Goal: Information Seeking & Learning: Find contact information

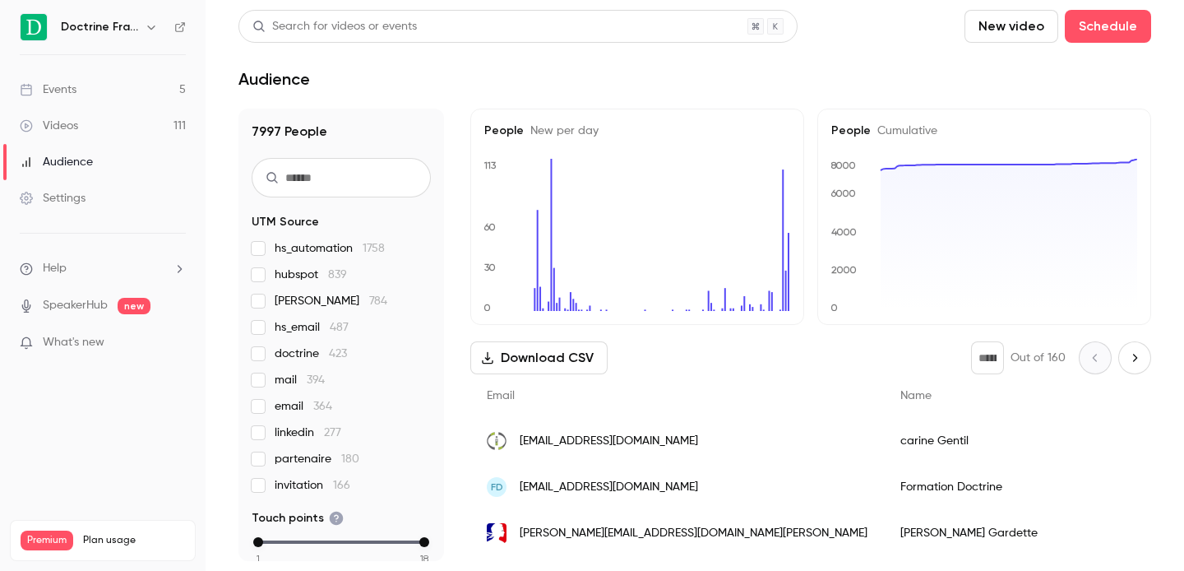
click at [148, 24] on icon "button" at bounding box center [151, 27] width 13 height 13
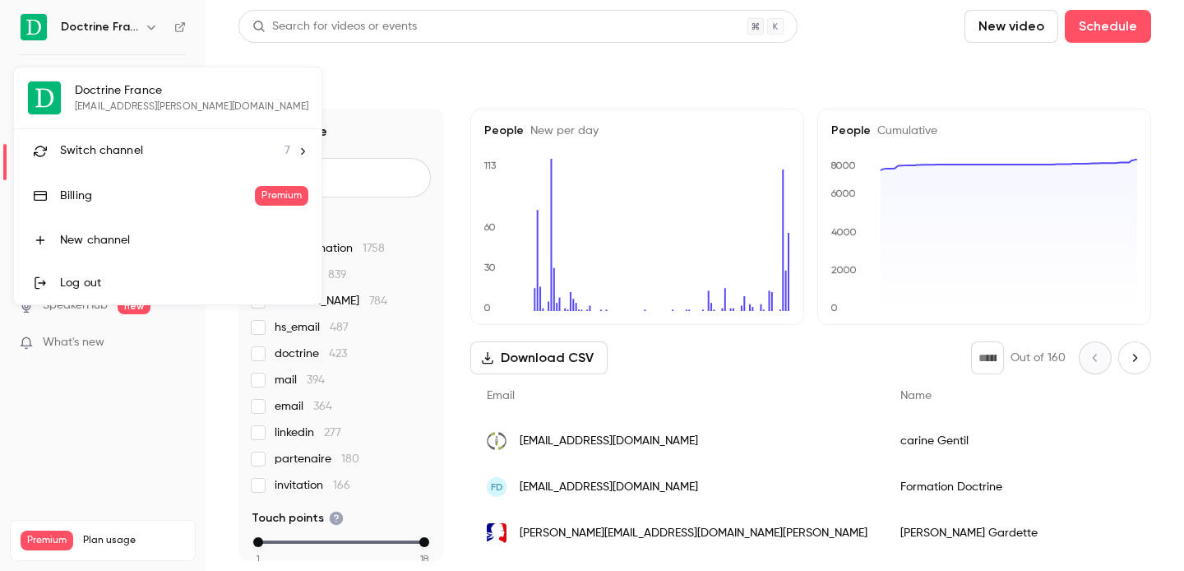
click at [140, 160] on li "Switch channel 7" at bounding box center [168, 151] width 308 height 44
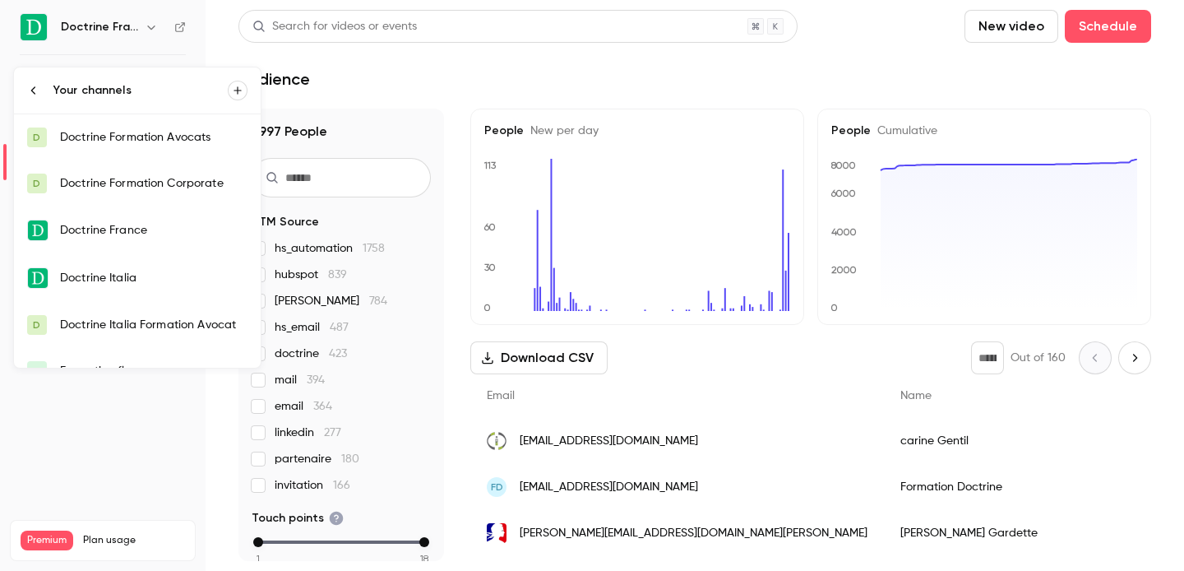
click at [158, 170] on link "D Doctrine Formation Corporate" at bounding box center [137, 183] width 247 height 46
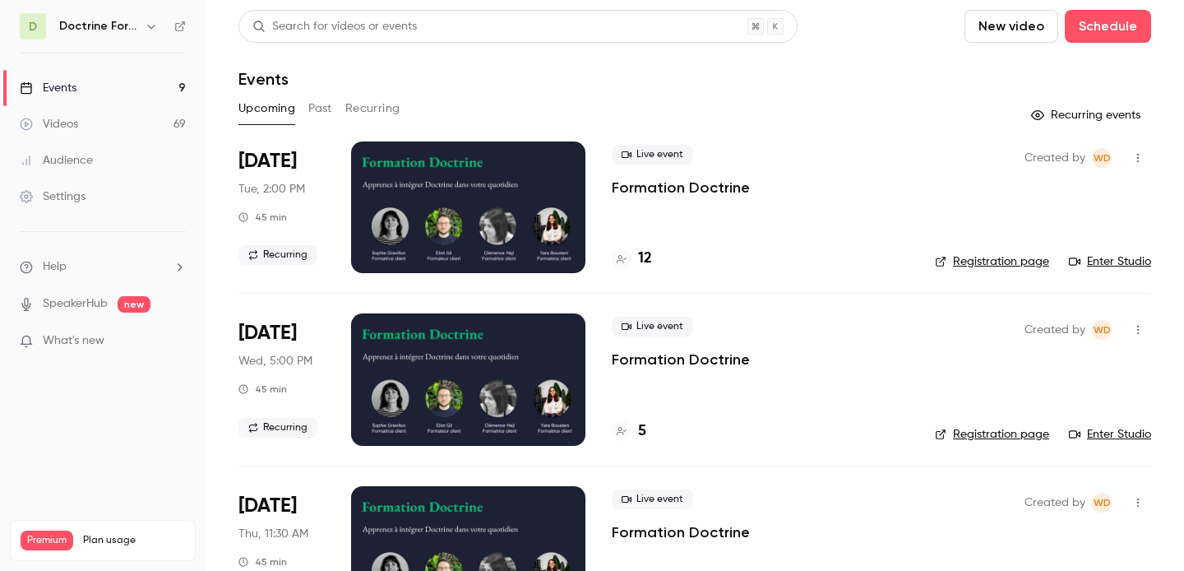
click at [322, 108] on button "Past" at bounding box center [320, 108] width 24 height 26
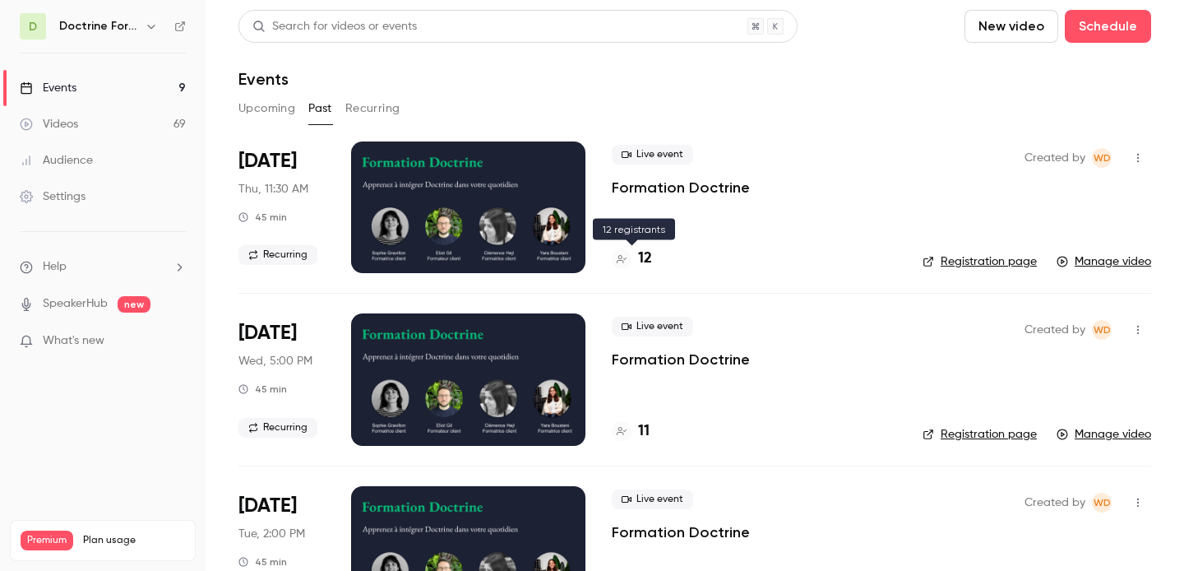
click at [639, 261] on h4 "12" at bounding box center [645, 259] width 14 height 22
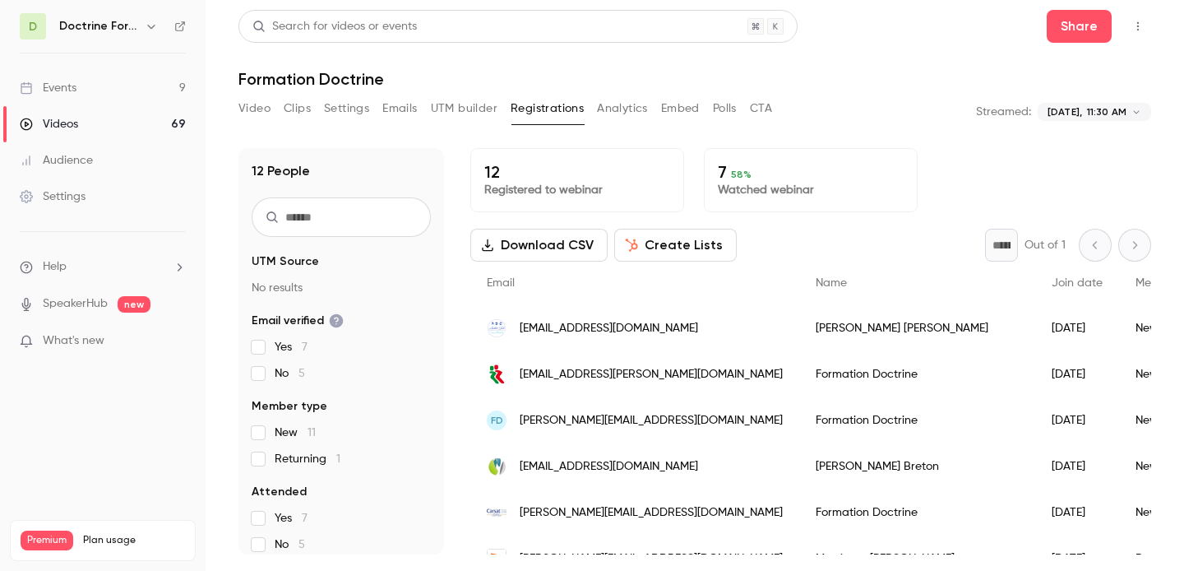
click at [600, 331] on span "[EMAIL_ADDRESS][DOMAIN_NAME]" at bounding box center [609, 328] width 178 height 17
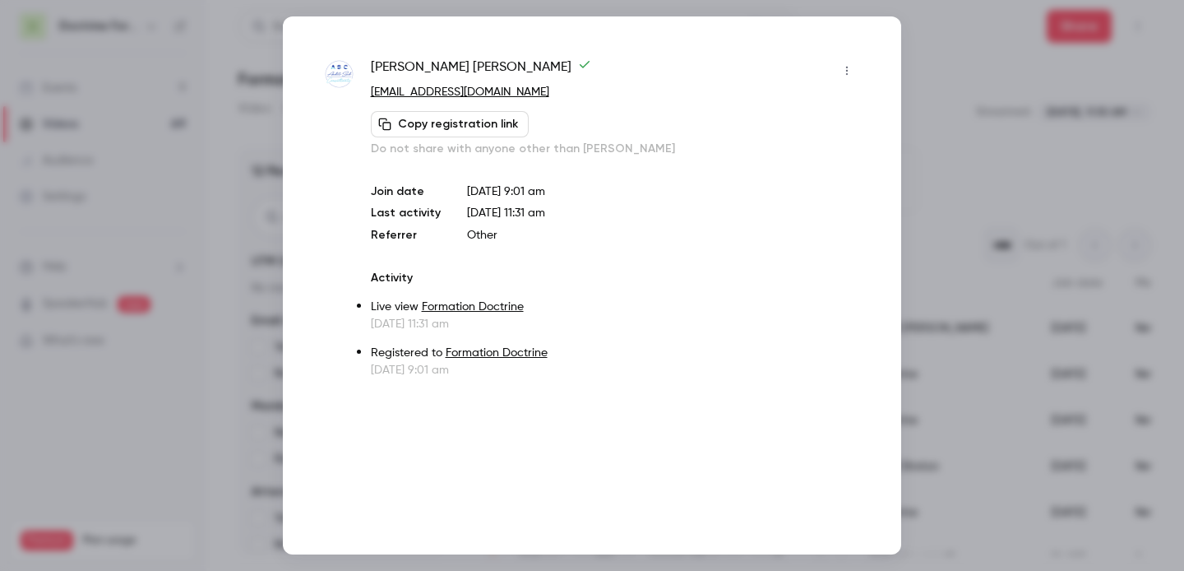
click at [1054, 165] on div at bounding box center [592, 285] width 1184 height 571
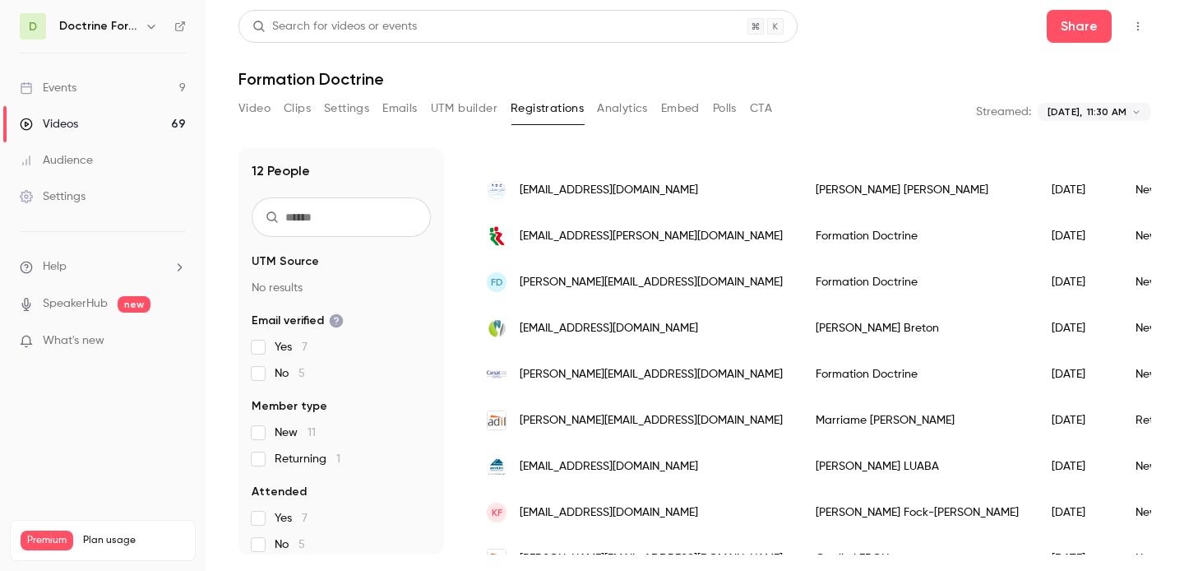
scroll to position [55, 0]
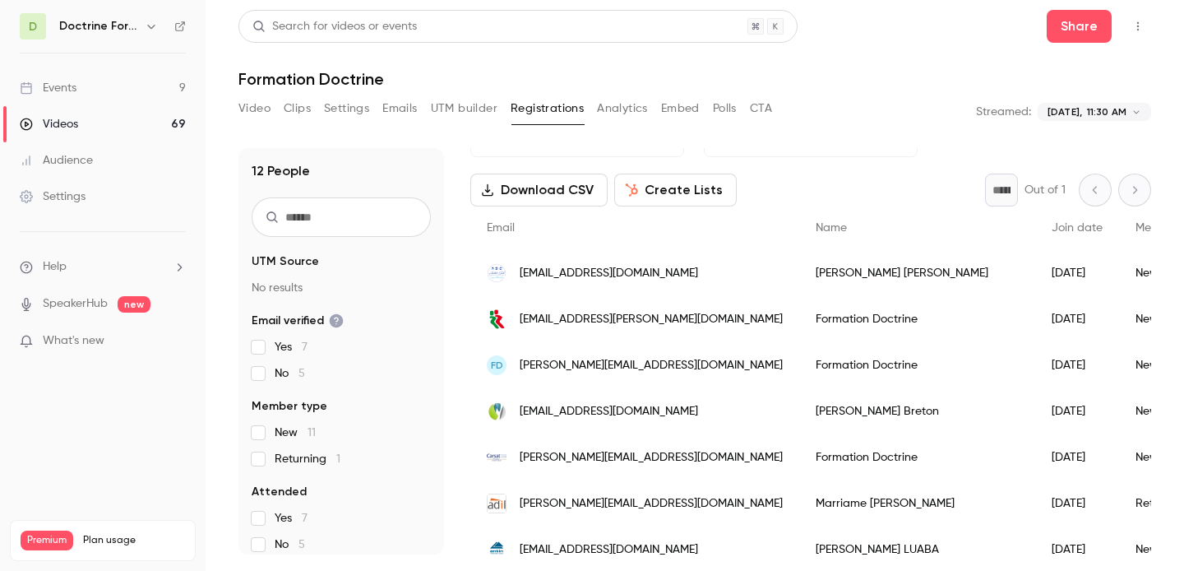
click at [618, 321] on span "[EMAIL_ADDRESS][PERSON_NAME][DOMAIN_NAME]" at bounding box center [651, 319] width 263 height 17
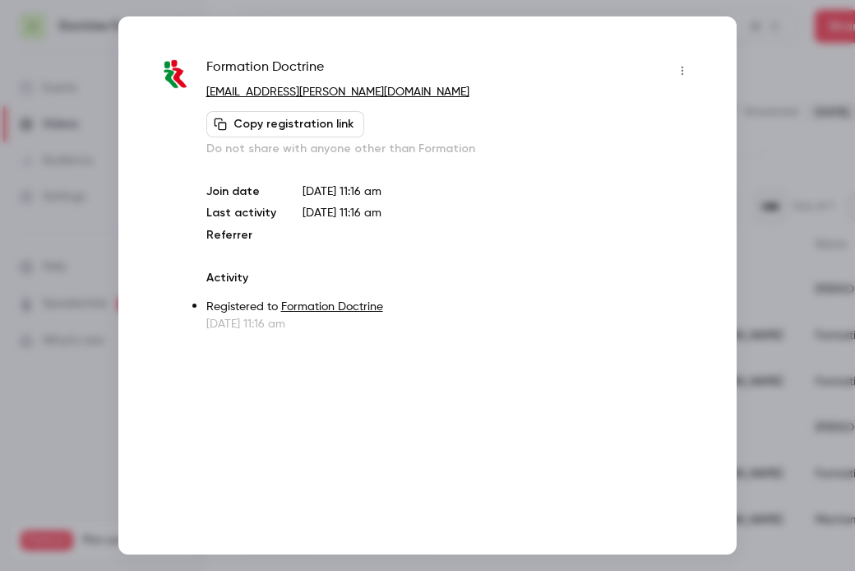
click at [811, 167] on div at bounding box center [427, 285] width 855 height 571
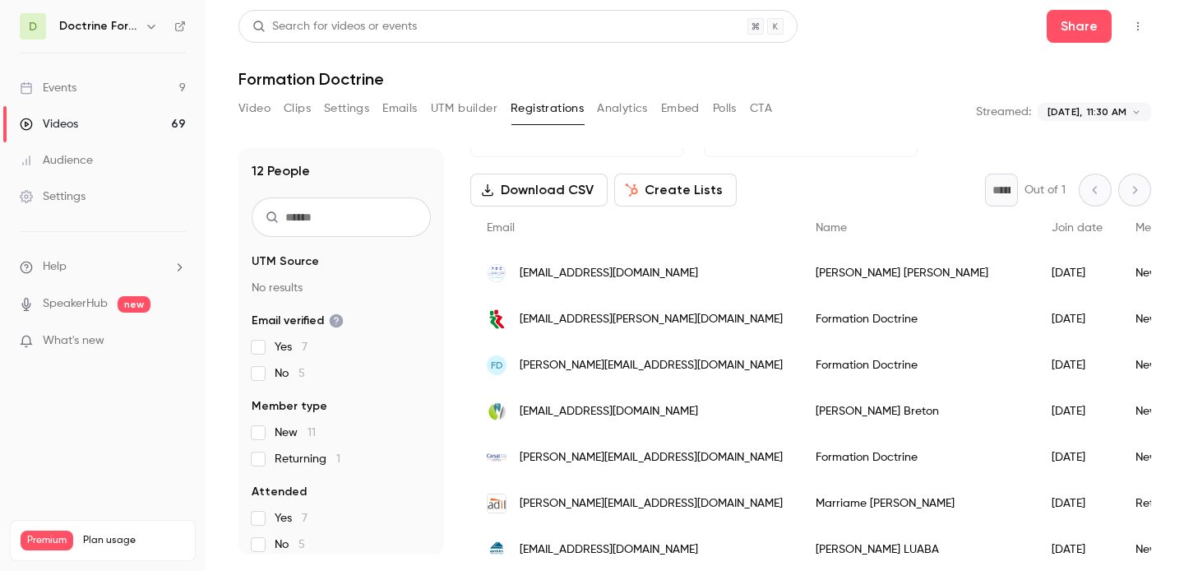
click at [629, 353] on div "FD [EMAIL_ADDRESS][DOMAIN_NAME]" at bounding box center [634, 365] width 329 height 46
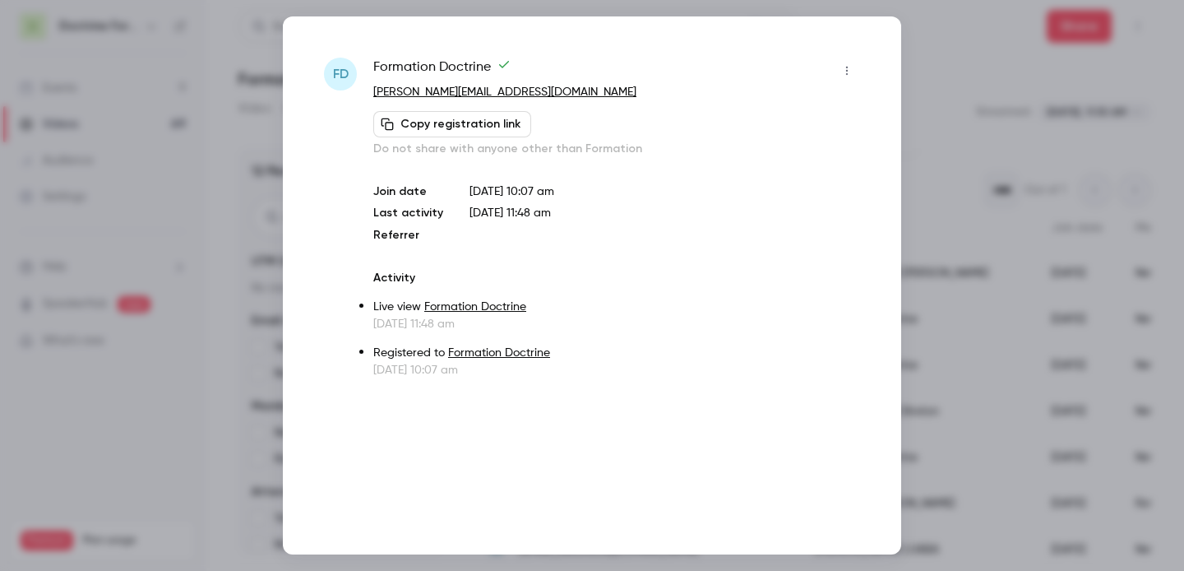
click at [981, 194] on div at bounding box center [592, 285] width 1184 height 571
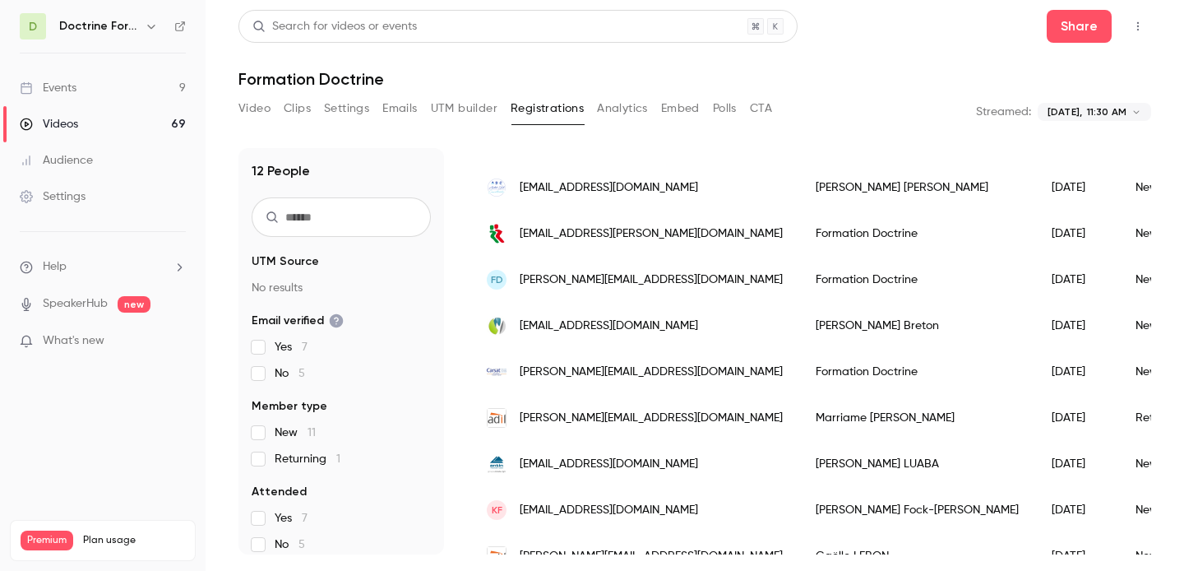
scroll to position [151, 0]
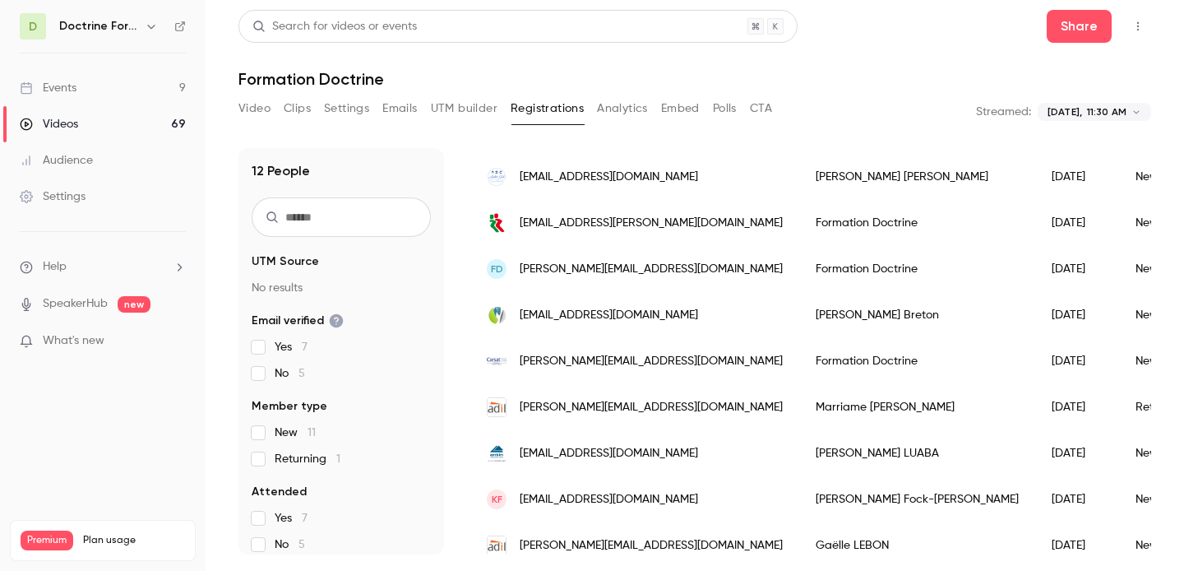
click at [609, 304] on div "[EMAIL_ADDRESS][DOMAIN_NAME]" at bounding box center [634, 315] width 329 height 46
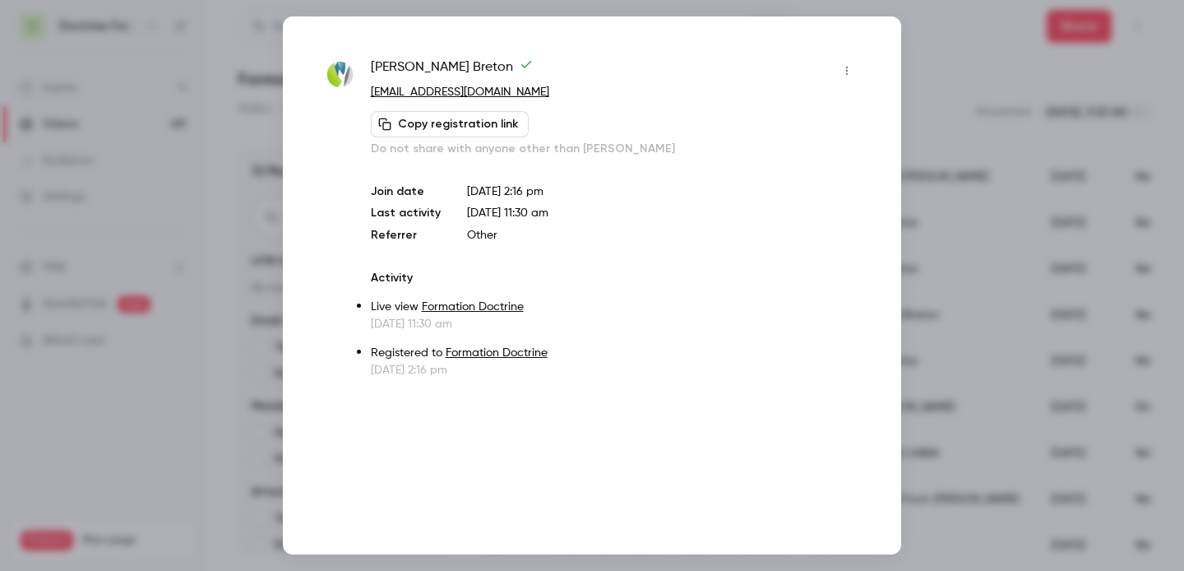
click at [1022, 188] on div at bounding box center [592, 285] width 1184 height 571
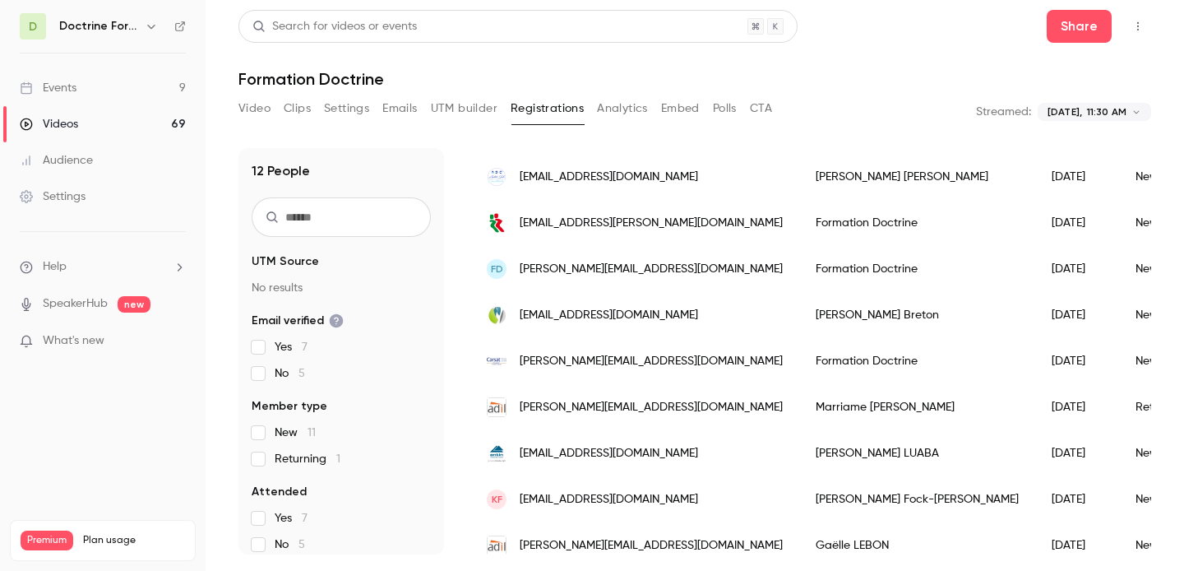
click at [639, 357] on span "[PERSON_NAME][EMAIL_ADDRESS][DOMAIN_NAME]" at bounding box center [651, 361] width 263 height 17
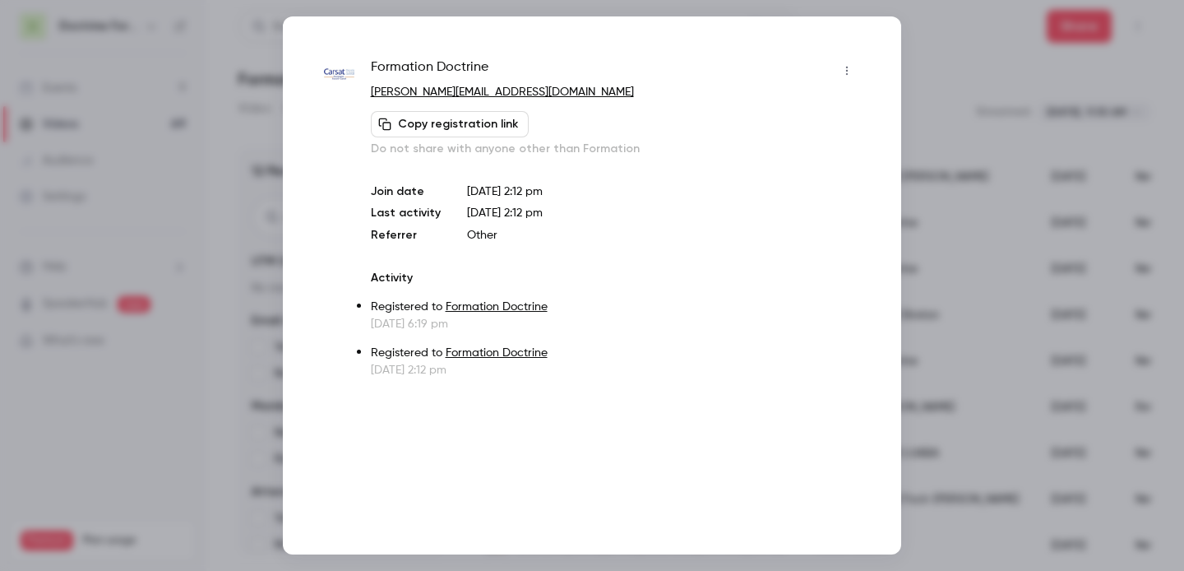
click at [992, 155] on div at bounding box center [592, 285] width 1184 height 571
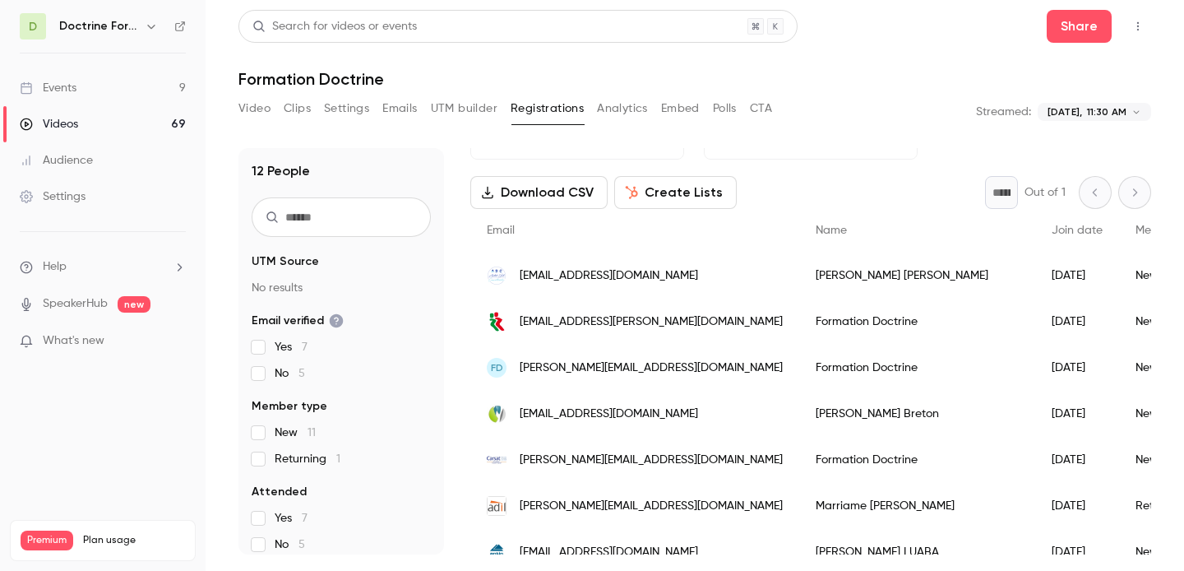
scroll to position [137, 0]
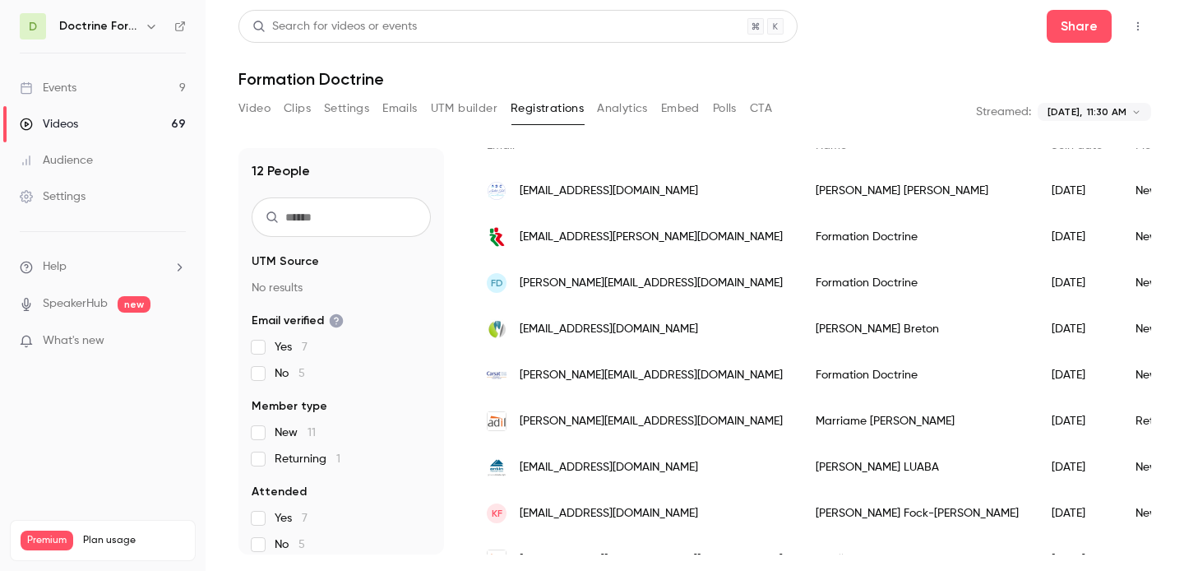
click at [147, 37] on div "D Doctrine Formation Corporate" at bounding box center [103, 26] width 166 height 26
click at [147, 26] on icon "button" at bounding box center [151, 26] width 13 height 13
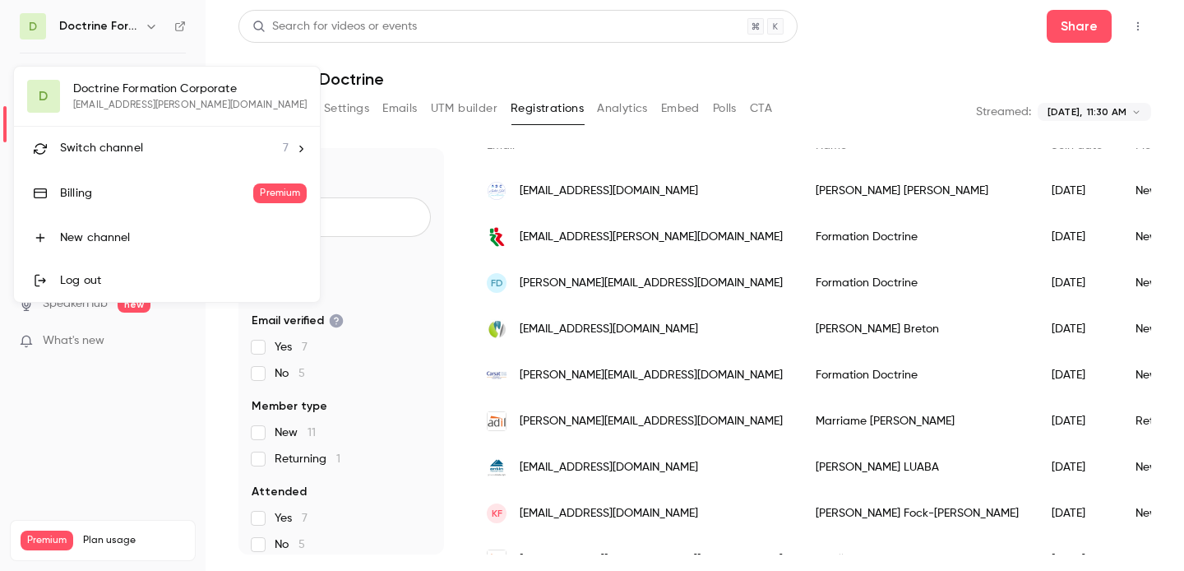
click at [118, 151] on span "Switch channel" at bounding box center [101, 148] width 83 height 17
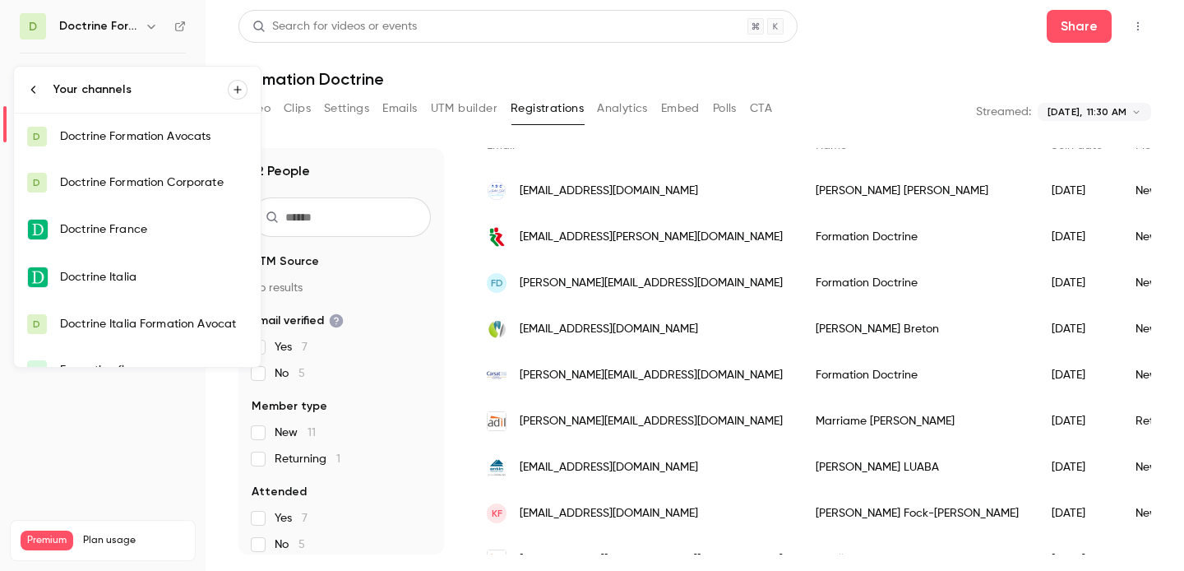
click at [120, 174] on div "Doctrine Formation Corporate" at bounding box center [154, 182] width 188 height 16
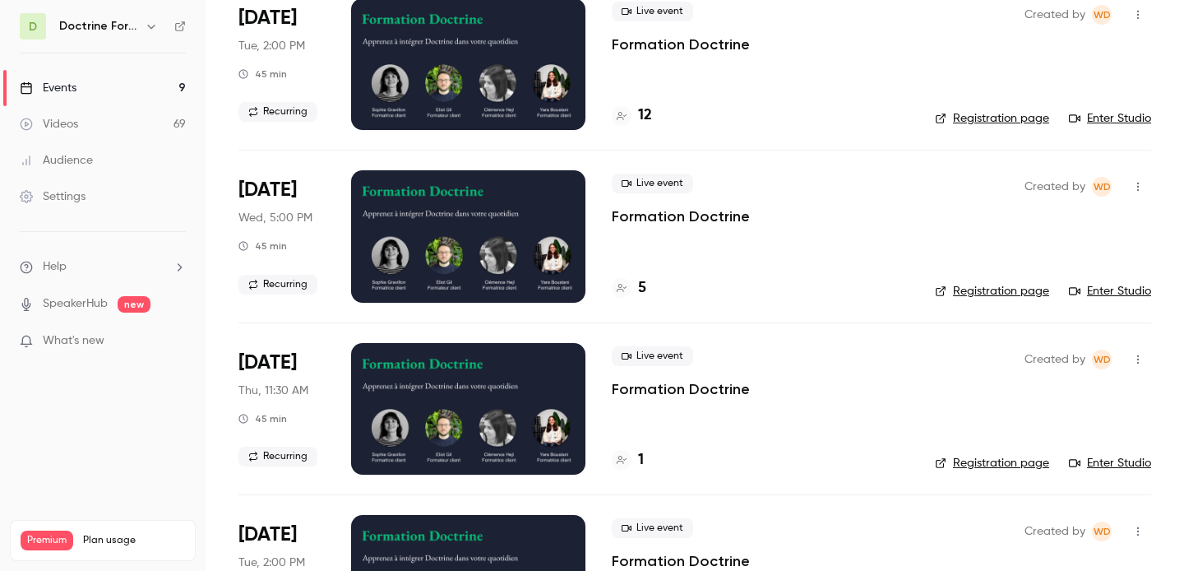
scroll to position [144, 0]
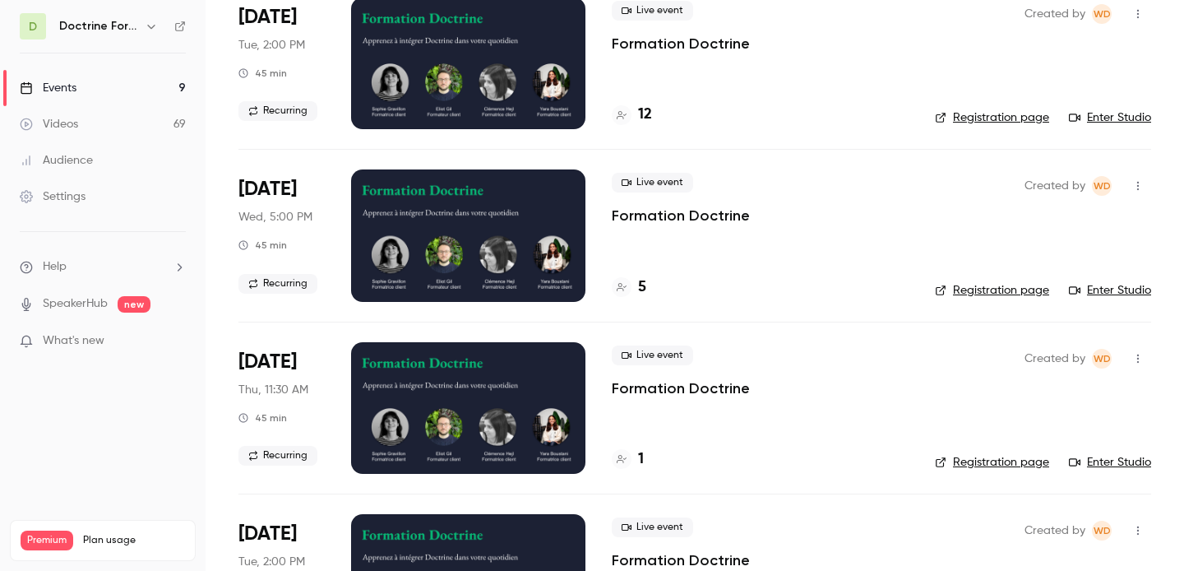
click at [638, 446] on div "Live event Formation Doctrine 1" at bounding box center [760, 408] width 297 height 132
click at [630, 459] on div at bounding box center [622, 459] width 20 height 20
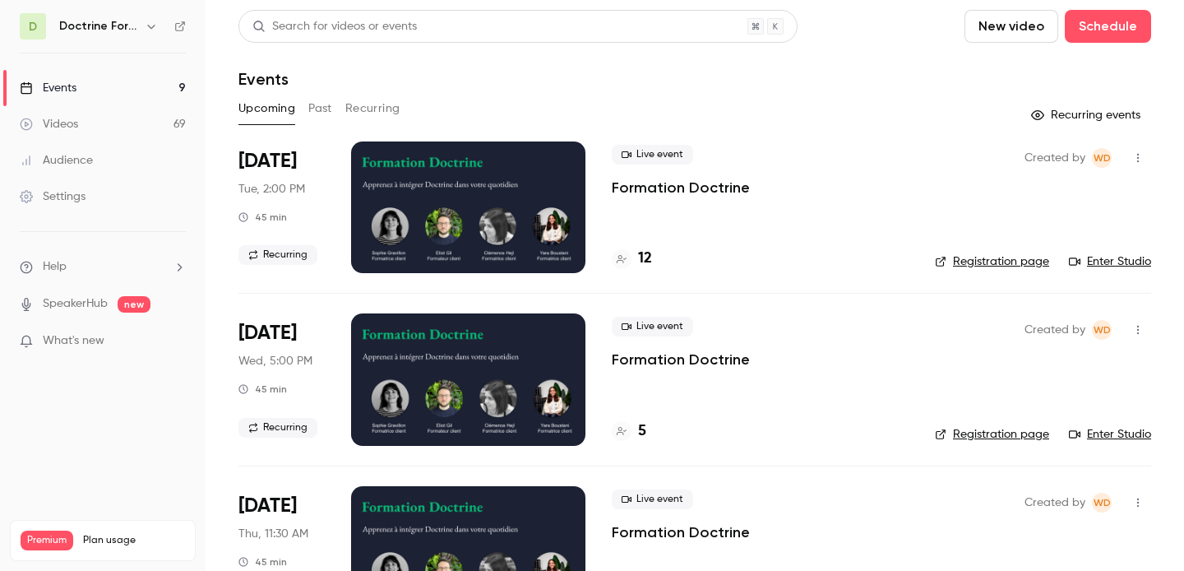
click at [314, 120] on button "Past" at bounding box center [320, 108] width 24 height 26
click at [638, 253] on h4 "12" at bounding box center [645, 259] width 14 height 22
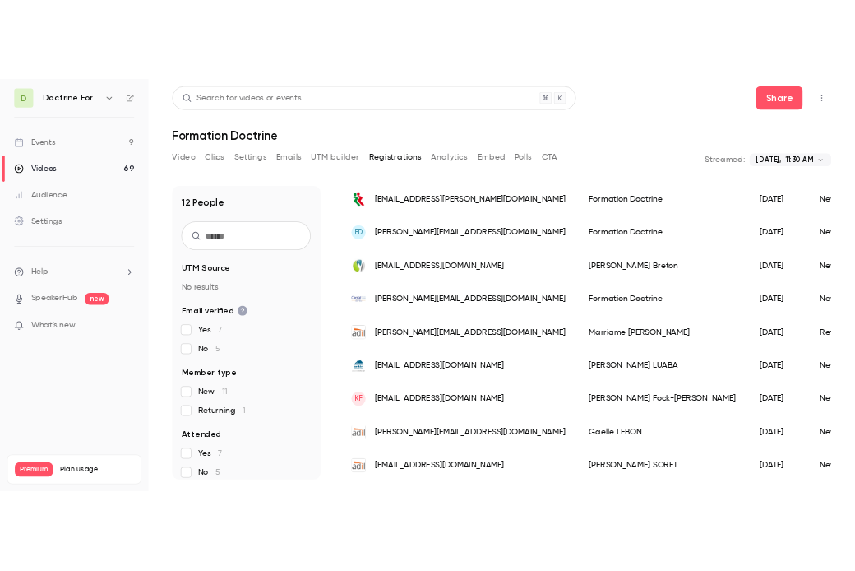
scroll to position [209, 0]
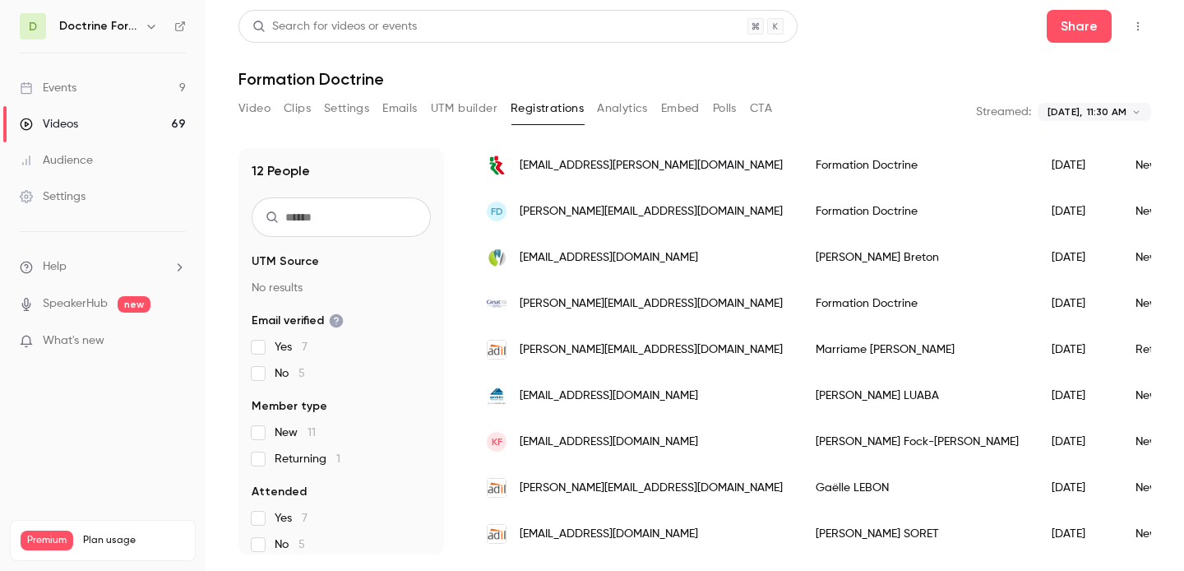
click at [620, 357] on span "[PERSON_NAME][EMAIL_ADDRESS][DOMAIN_NAME]" at bounding box center [651, 349] width 263 height 17
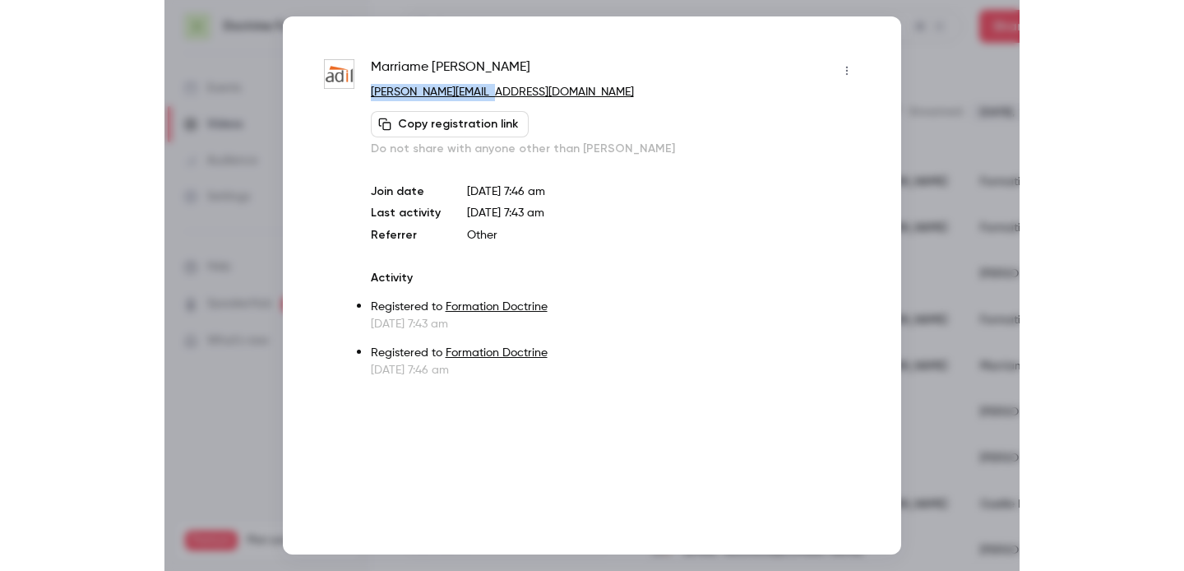
scroll to position [225, 0]
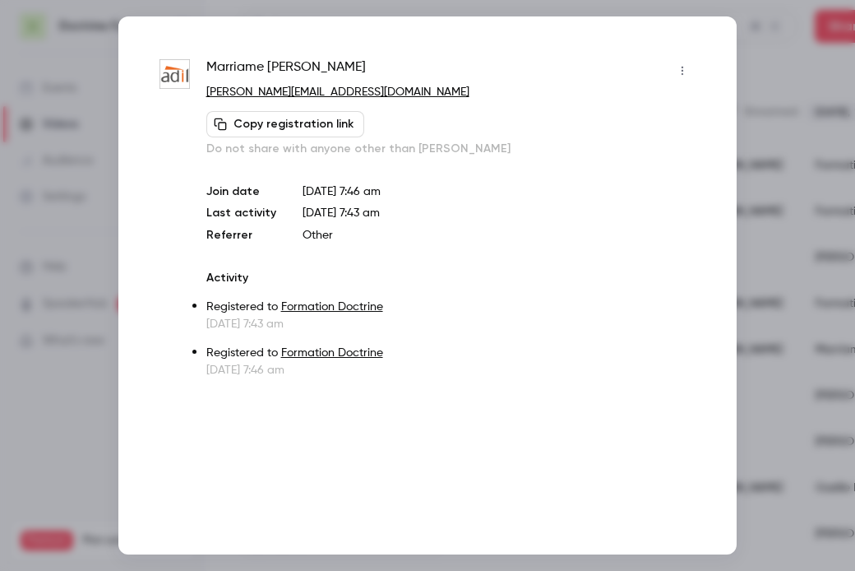
click at [795, 160] on div at bounding box center [427, 285] width 855 height 571
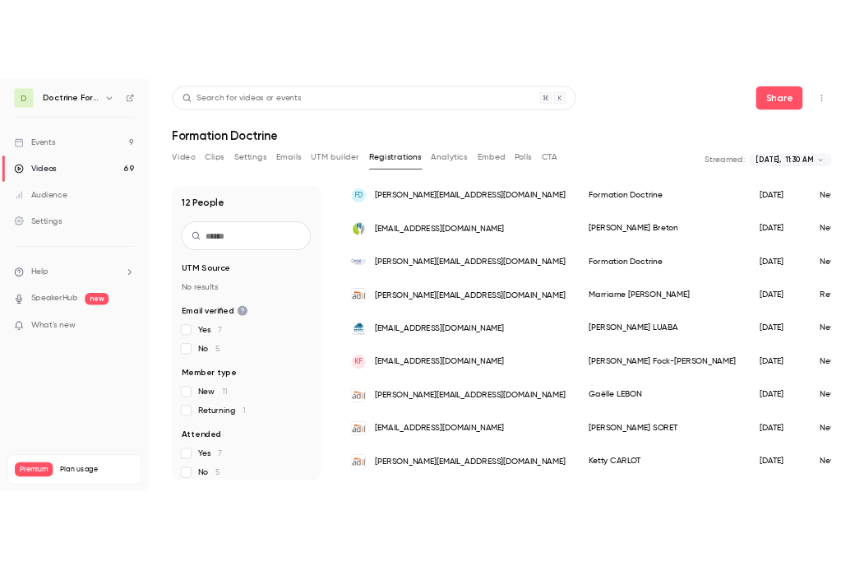
scroll to position [304, 0]
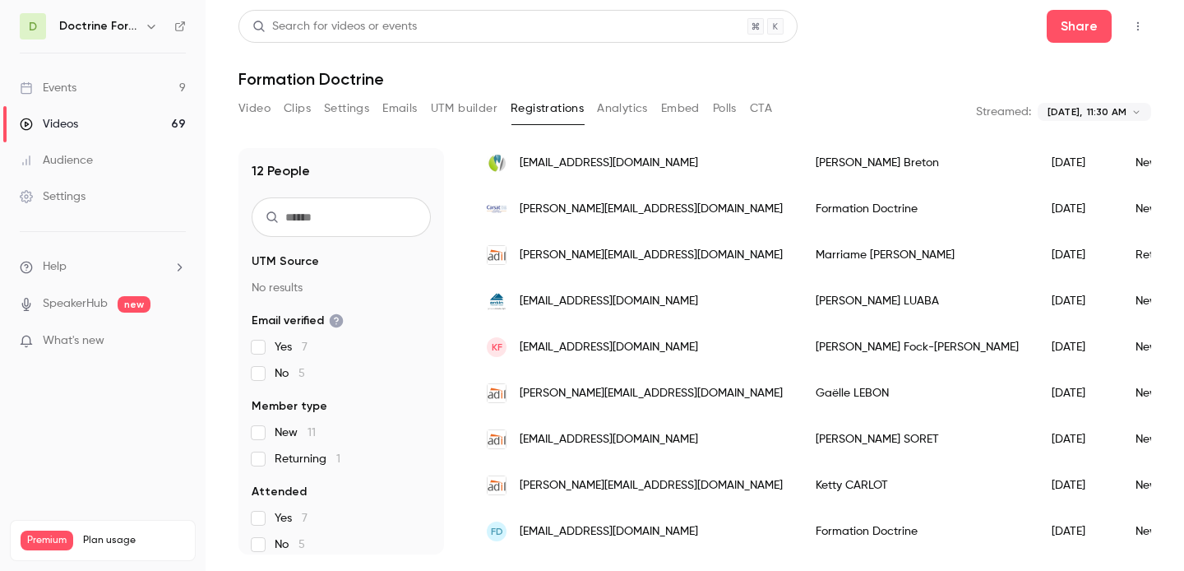
click at [614, 305] on span "[EMAIL_ADDRESS][DOMAIN_NAME]" at bounding box center [609, 301] width 178 height 17
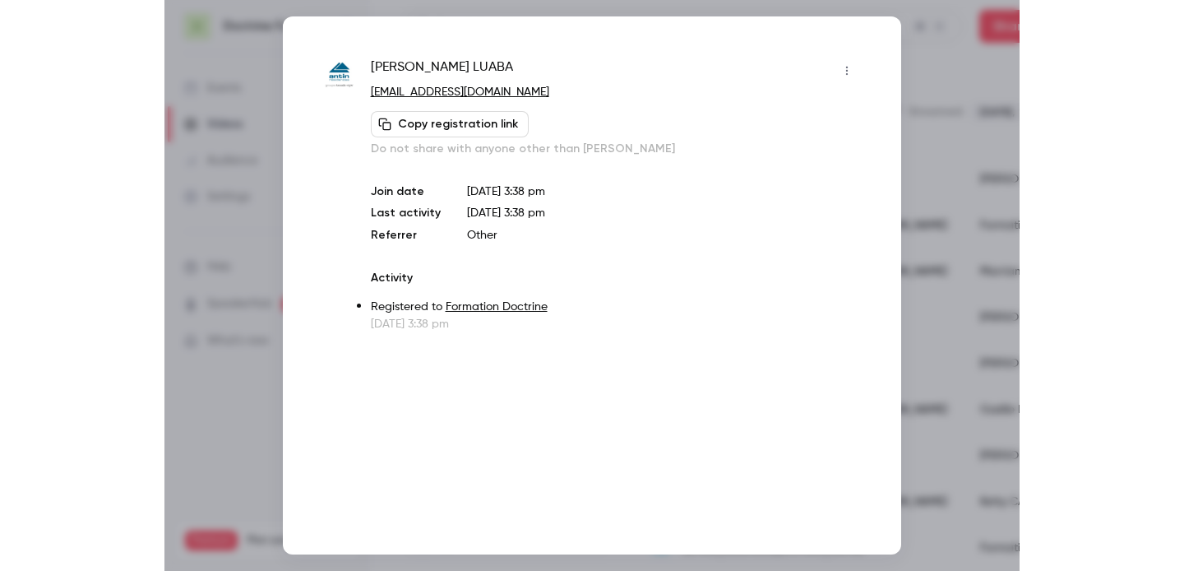
scroll to position [320, 0]
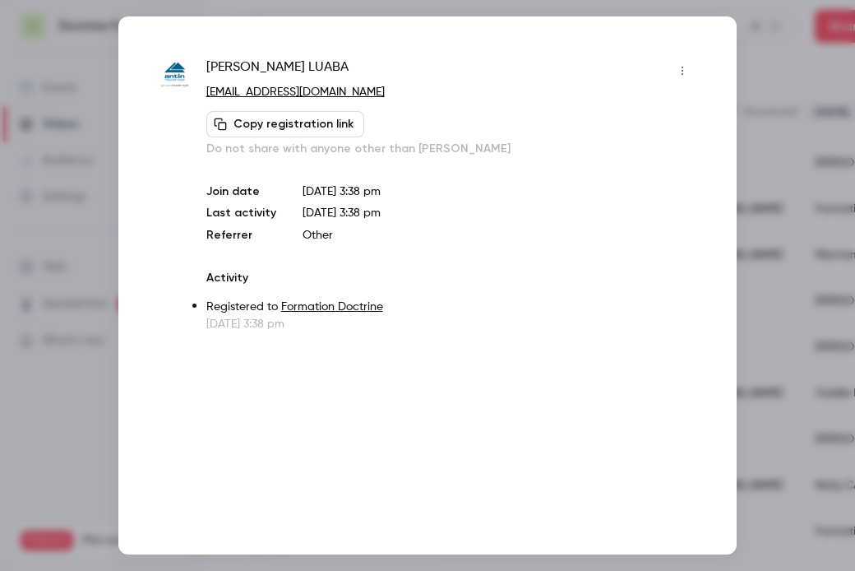
click at [780, 202] on div at bounding box center [427, 285] width 855 height 571
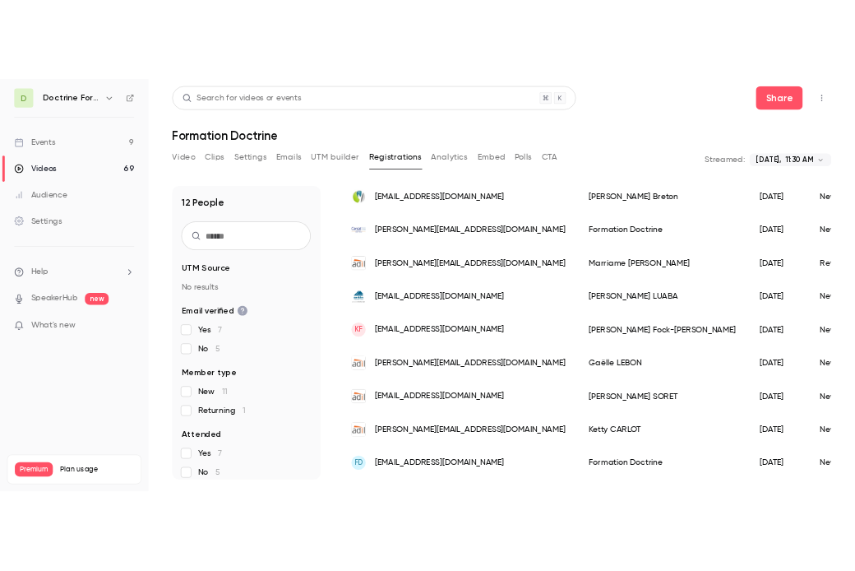
scroll to position [304, 0]
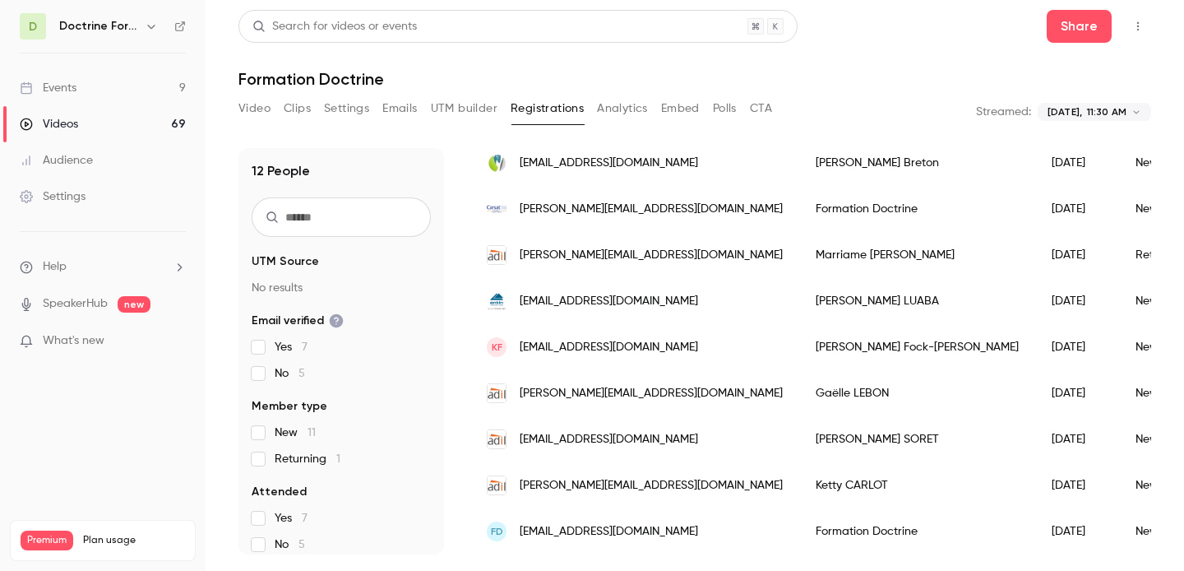
click at [638, 350] on div "KF [EMAIL_ADDRESS][DOMAIN_NAME]" at bounding box center [634, 347] width 329 height 46
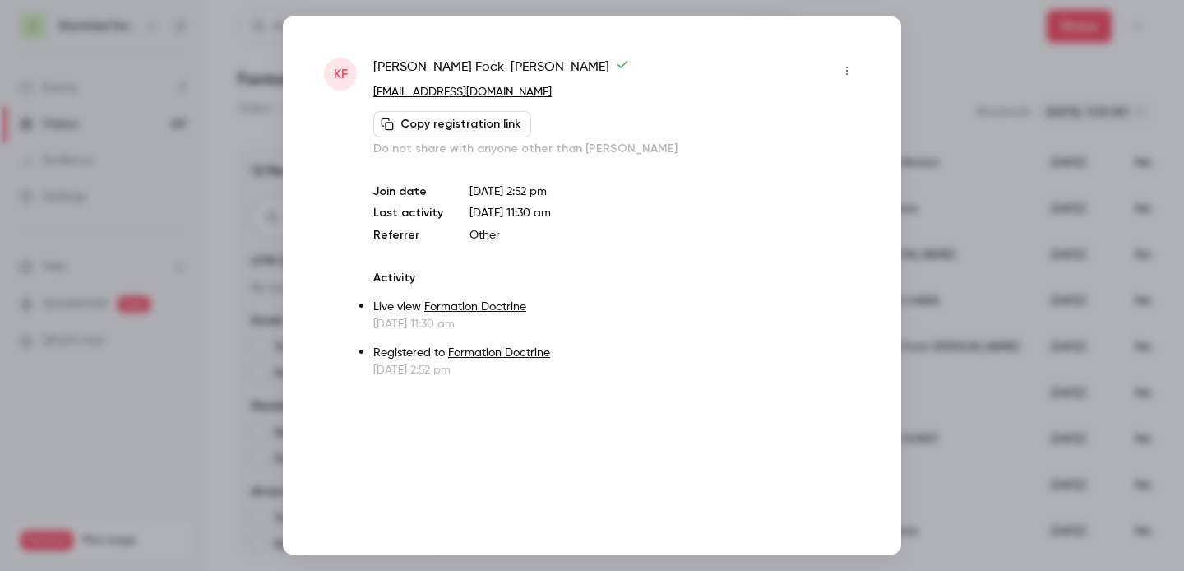
click at [962, 131] on div at bounding box center [592, 285] width 1184 height 571
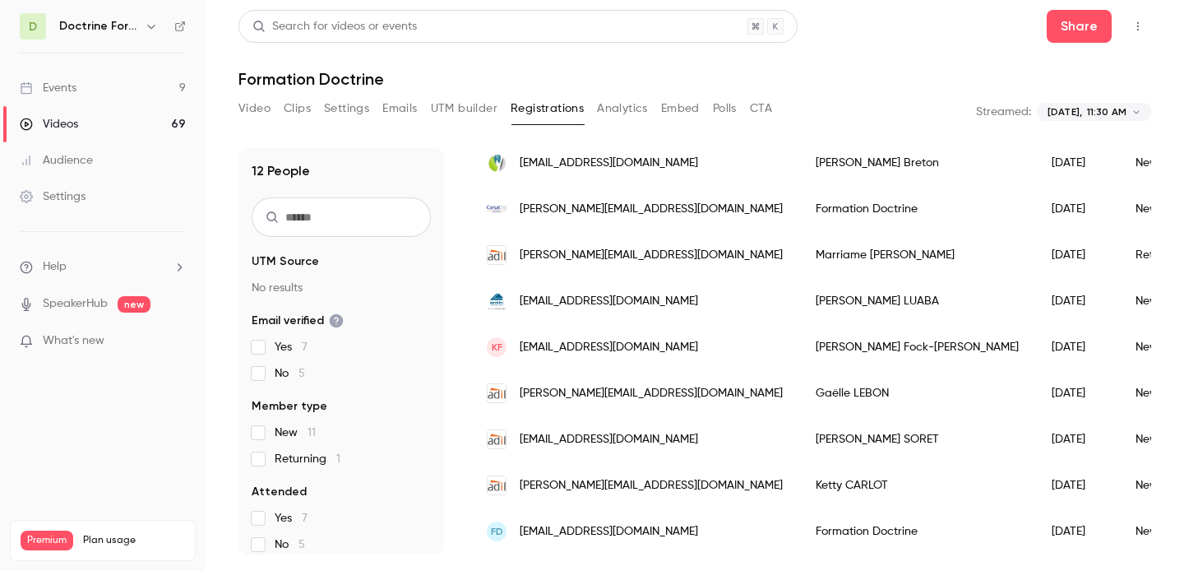
click at [573, 396] on span "[PERSON_NAME][EMAIL_ADDRESS][DOMAIN_NAME]" at bounding box center [651, 393] width 263 height 17
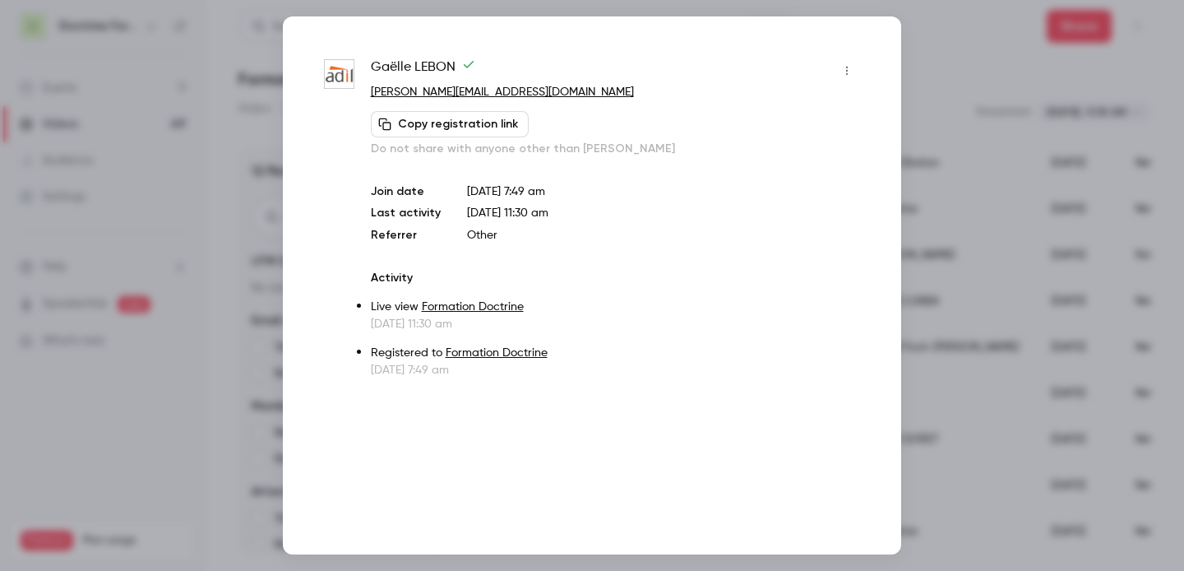
click at [992, 126] on div at bounding box center [592, 285] width 1184 height 571
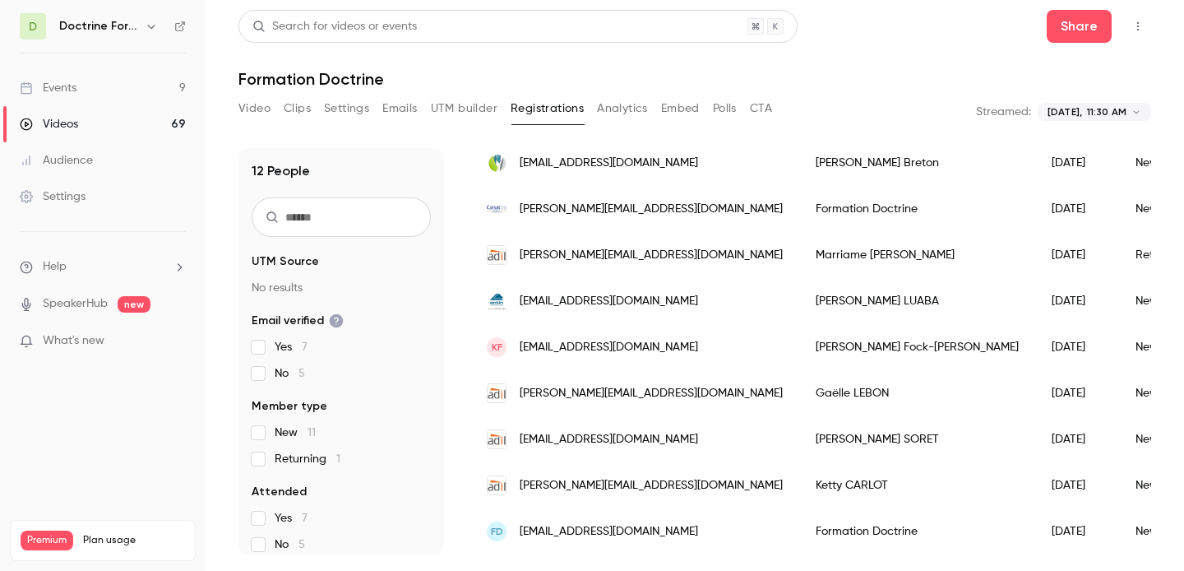
click at [591, 453] on div "[EMAIL_ADDRESS][DOMAIN_NAME]" at bounding box center [634, 439] width 329 height 46
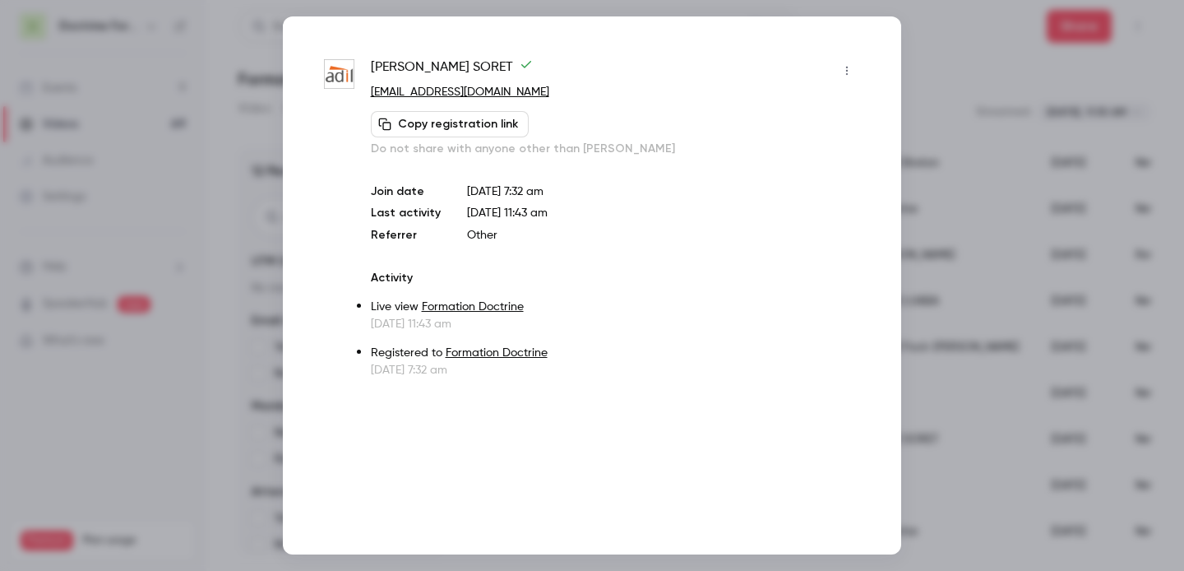
click at [980, 126] on div at bounding box center [592, 285] width 1184 height 571
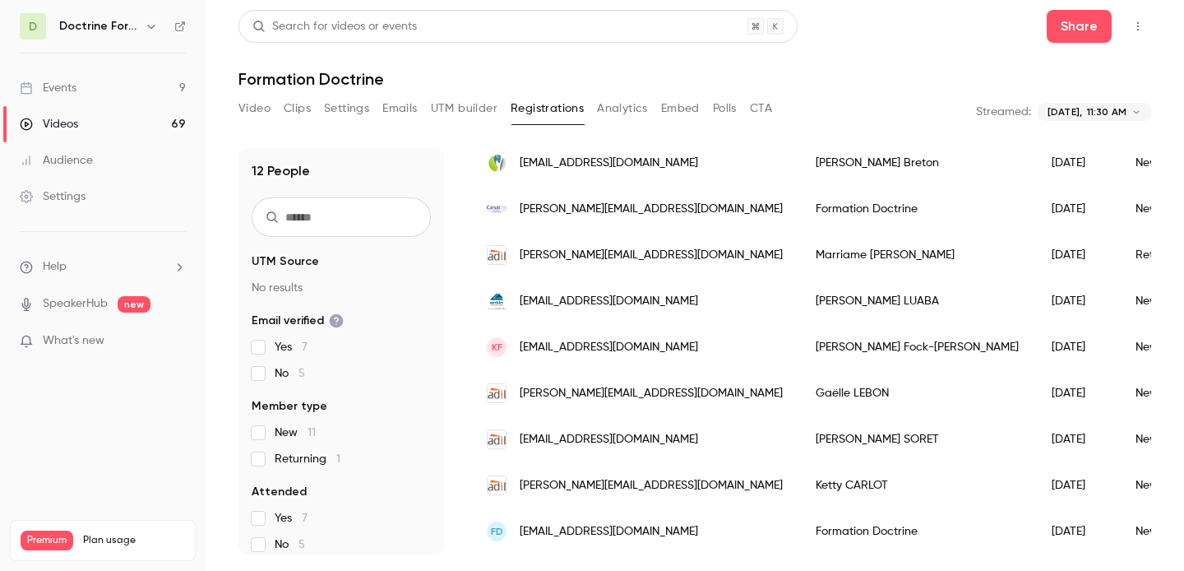
click at [587, 503] on div "[PERSON_NAME][EMAIL_ADDRESS][DOMAIN_NAME]" at bounding box center [634, 485] width 329 height 46
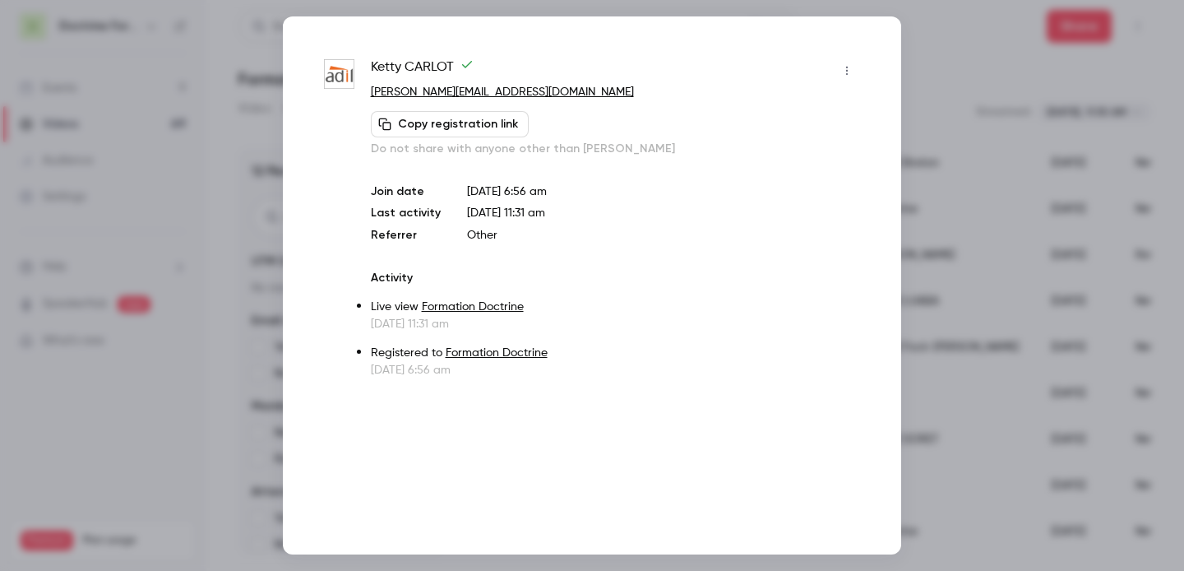
click at [944, 170] on div at bounding box center [592, 285] width 1184 height 571
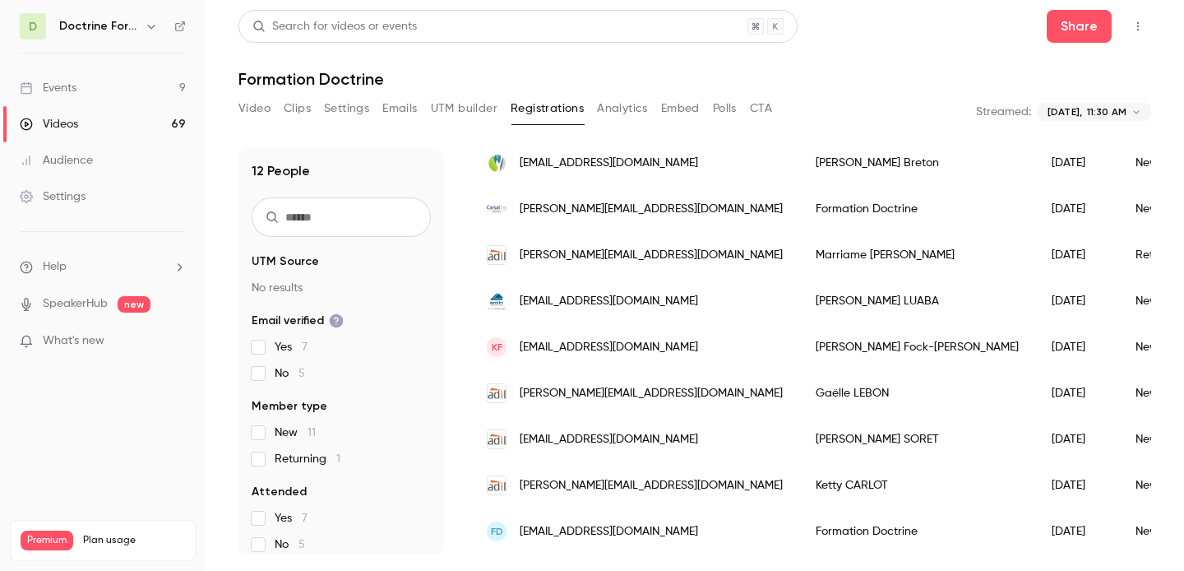
click at [591, 531] on span "[EMAIL_ADDRESS][DOMAIN_NAME]" at bounding box center [609, 531] width 178 height 17
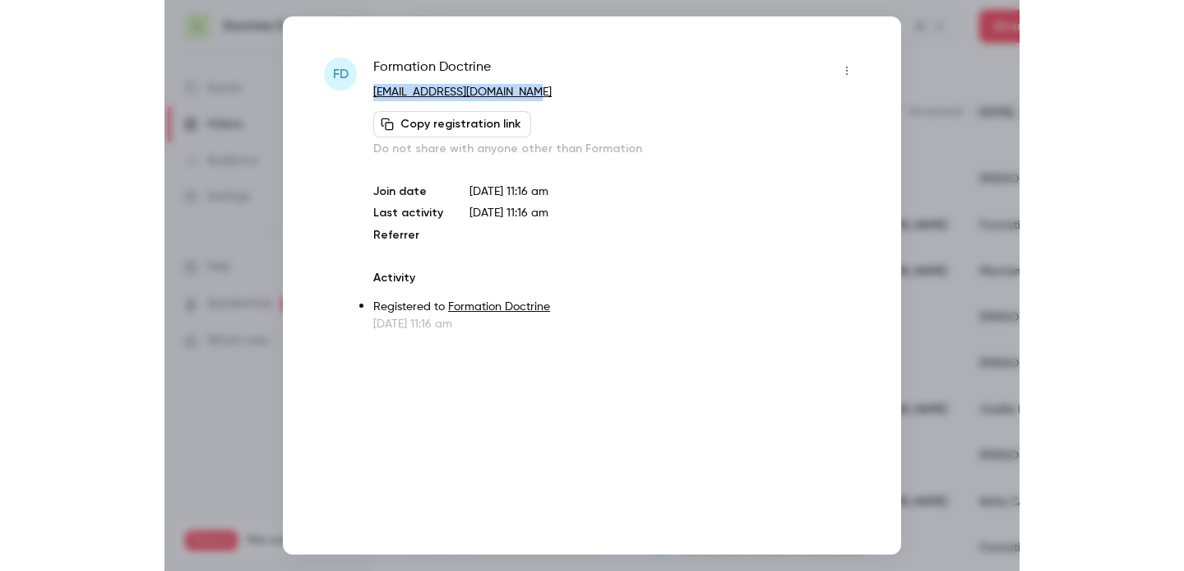
scroll to position [320, 0]
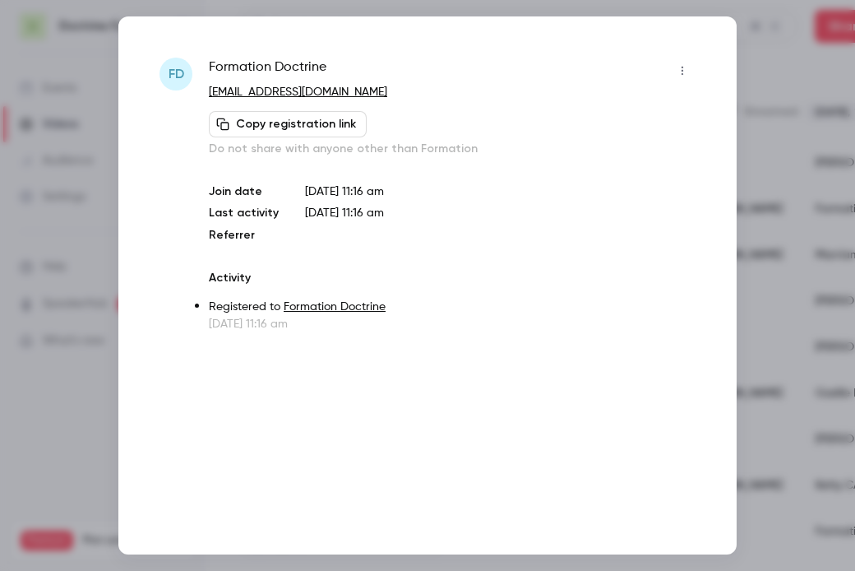
click at [792, 149] on div at bounding box center [427, 285] width 855 height 571
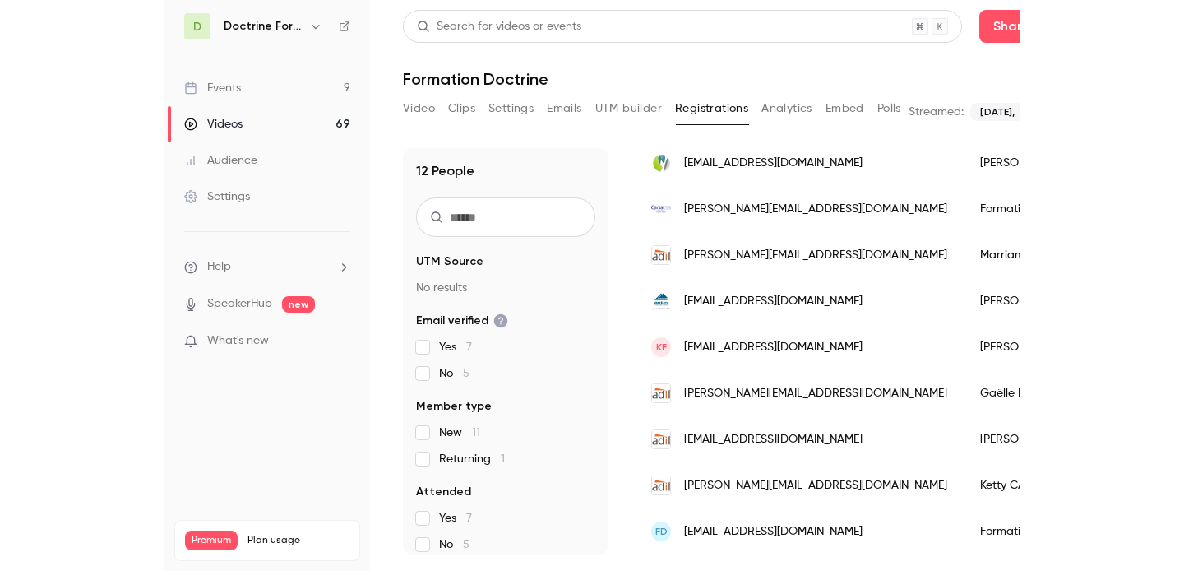
scroll to position [304, 0]
